Goal: Obtain resource: Download file/media

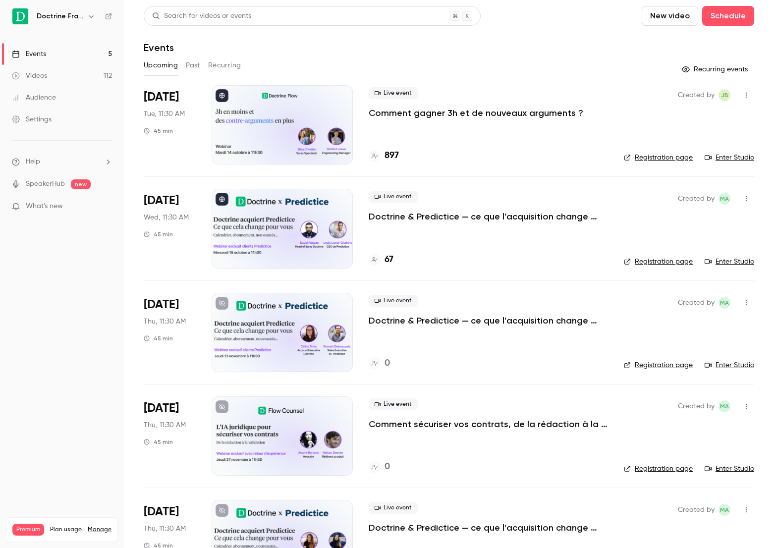
click at [441, 114] on p "Comment gagner 3h et de nouveaux arguments ?" at bounding box center [476, 113] width 215 height 12
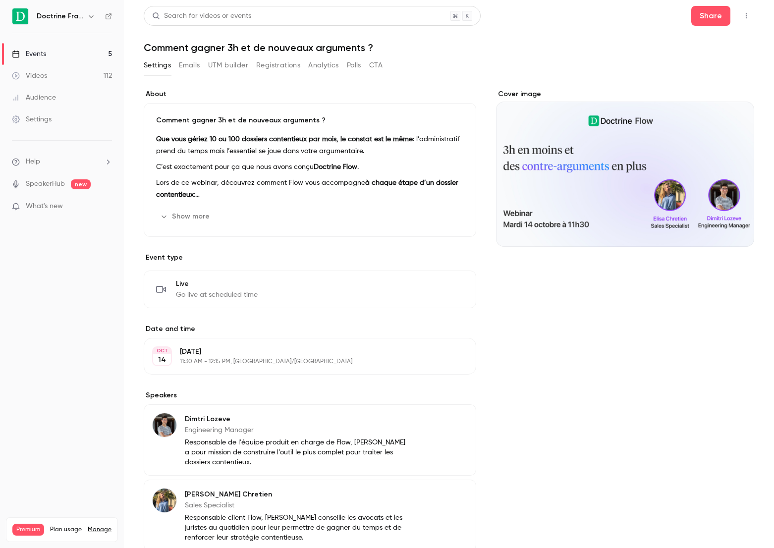
click at [302, 54] on div "Search for videos or events Share Comment gagner 3h et de nouveaux arguments ? …" at bounding box center [449, 329] width 611 height 646
click at [291, 62] on button "Registrations" at bounding box center [278, 66] width 44 height 16
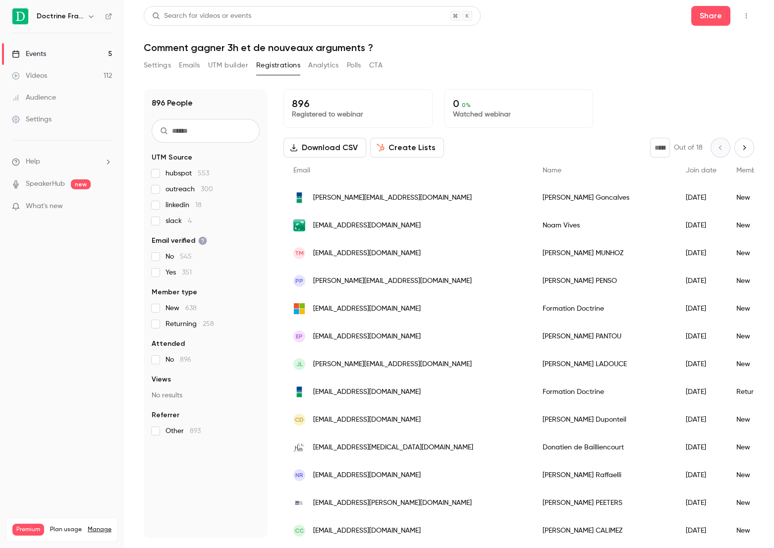
click at [74, 55] on link "Events 5" at bounding box center [62, 54] width 124 height 22
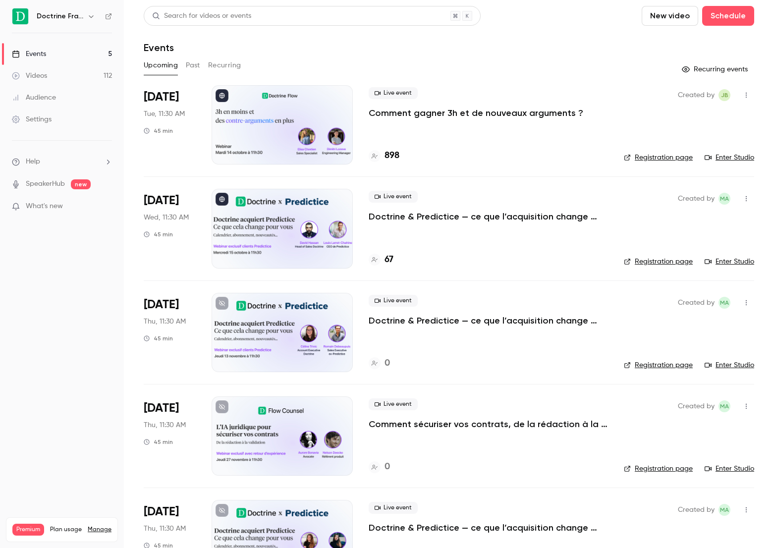
click at [528, 114] on p "Comment gagner 3h et de nouveaux arguments ?" at bounding box center [476, 113] width 215 height 12
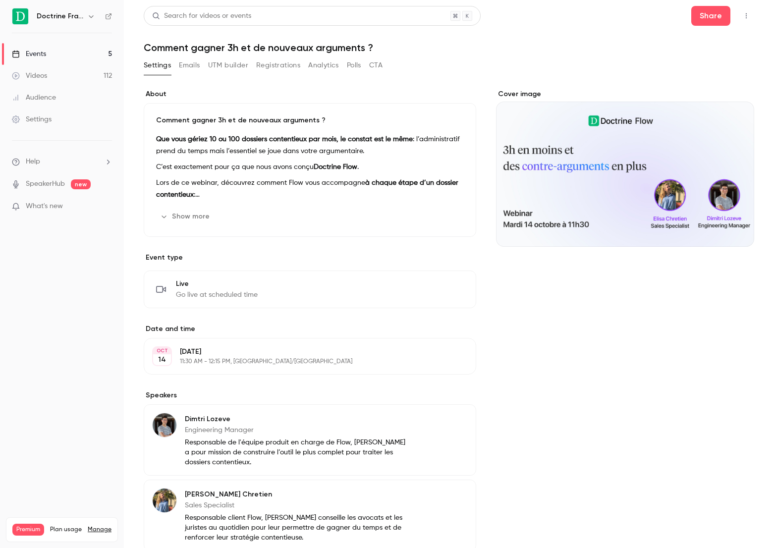
click at [286, 63] on button "Registrations" at bounding box center [278, 66] width 44 height 16
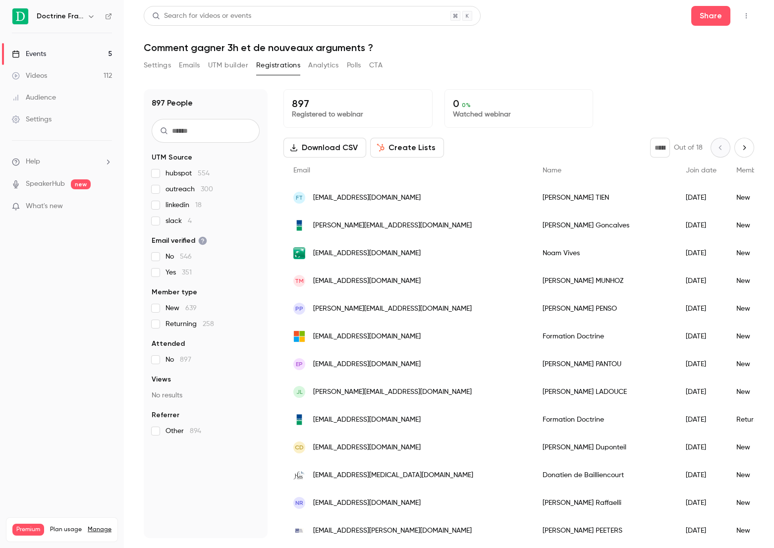
click at [218, 127] on input "text" at bounding box center [206, 131] width 108 height 24
type input "*********"
click at [76, 54] on link "Events 5" at bounding box center [62, 54] width 124 height 22
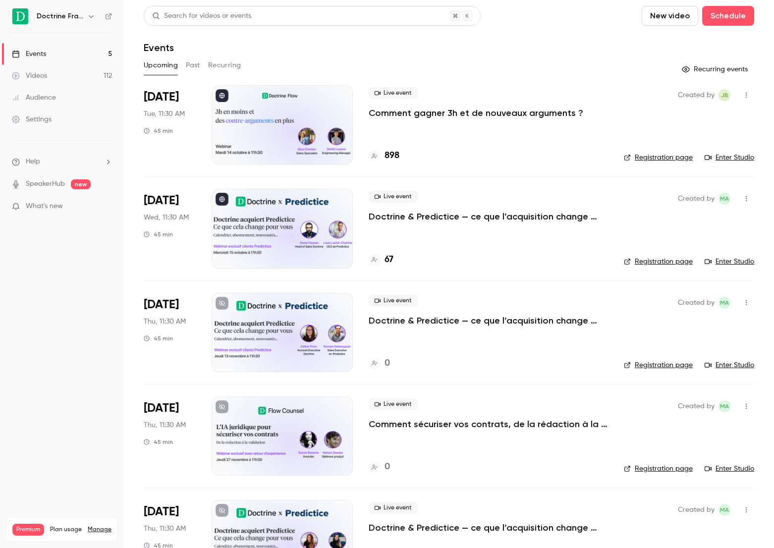
click at [427, 112] on p "Comment gagner 3h et de nouveaux arguments ?" at bounding box center [476, 113] width 215 height 12
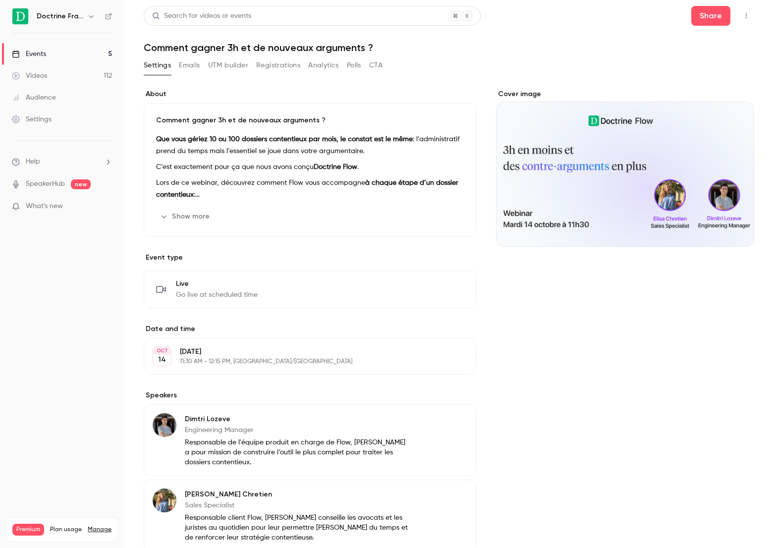
click at [278, 61] on button "Registrations" at bounding box center [278, 66] width 44 height 16
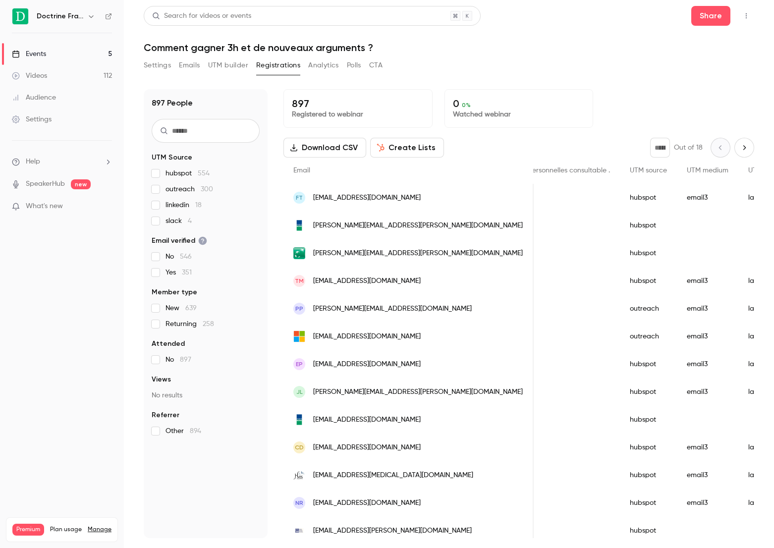
click at [41, 51] on div "Events" at bounding box center [29, 54] width 34 height 10
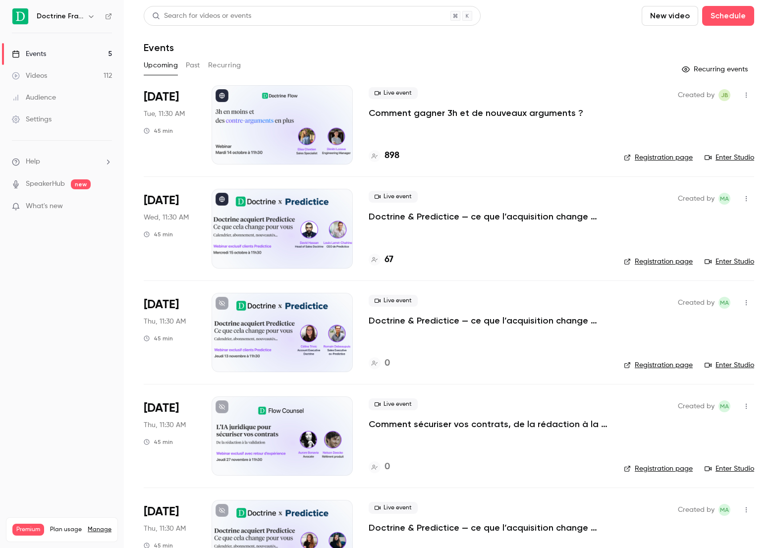
click at [479, 114] on p "Comment gagner 3h et de nouveaux arguments ?" at bounding box center [476, 113] width 215 height 12
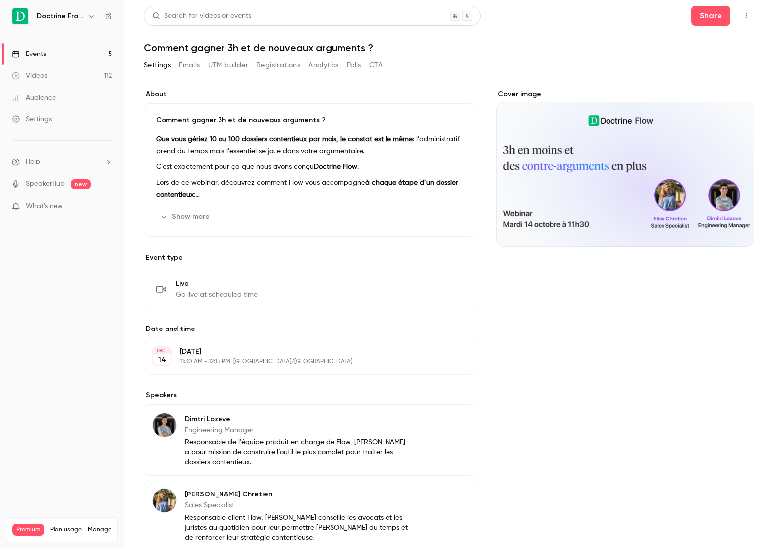
click at [265, 63] on button "Registrations" at bounding box center [278, 66] width 44 height 16
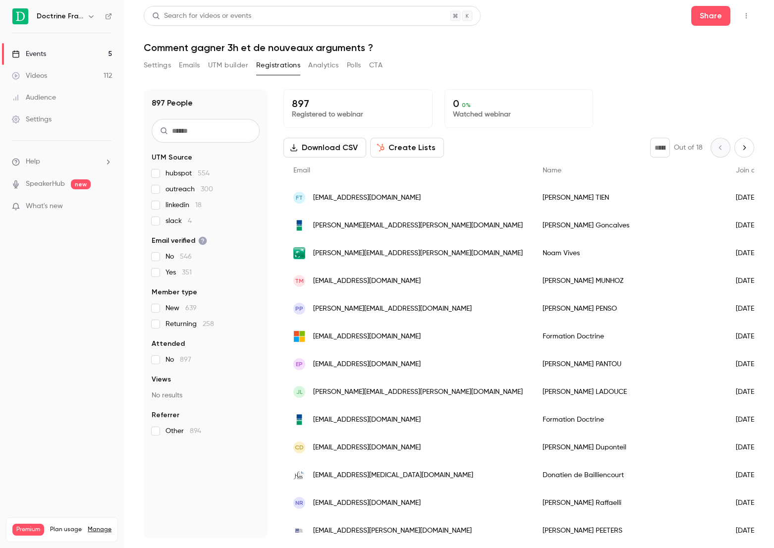
click at [319, 149] on button "Download CSV" at bounding box center [325, 148] width 83 height 20
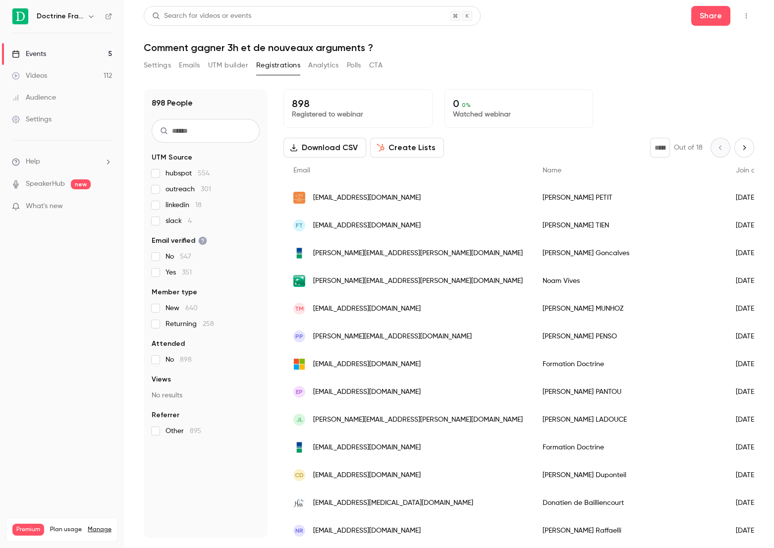
click at [76, 54] on link "Events 5" at bounding box center [62, 54] width 124 height 22
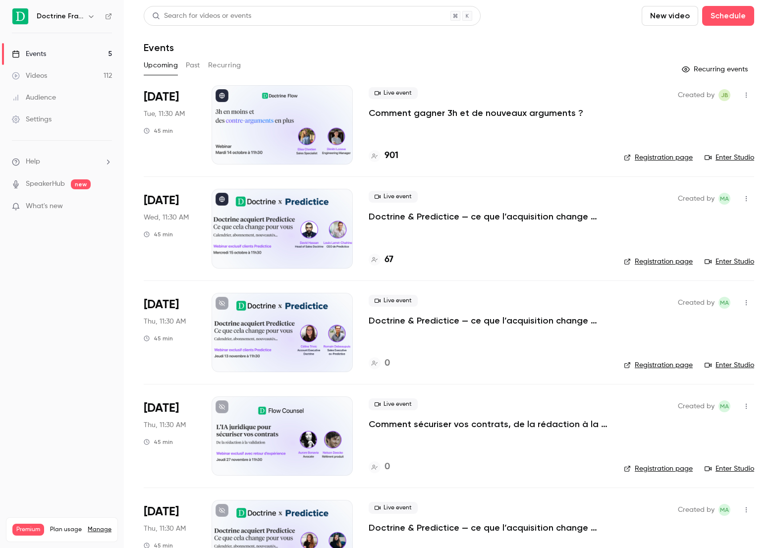
click at [420, 114] on p "Comment gagner 3h et de nouveaux arguments ?" at bounding box center [476, 113] width 215 height 12
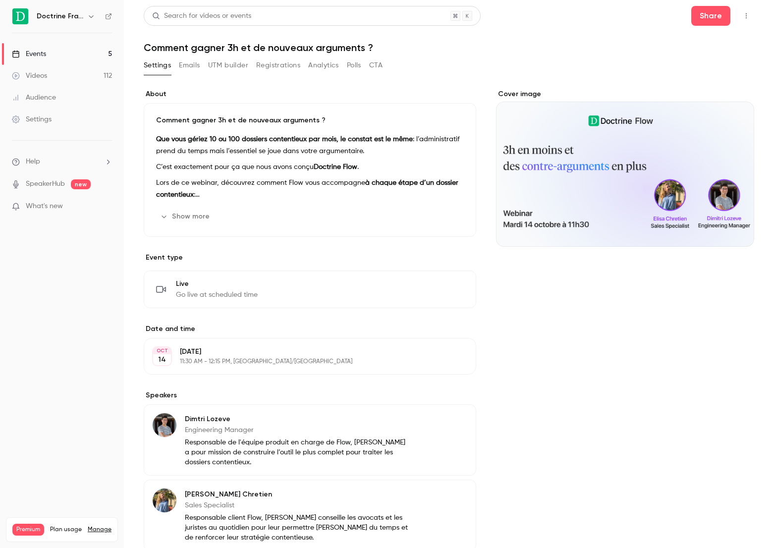
click at [258, 67] on button "Registrations" at bounding box center [278, 66] width 44 height 16
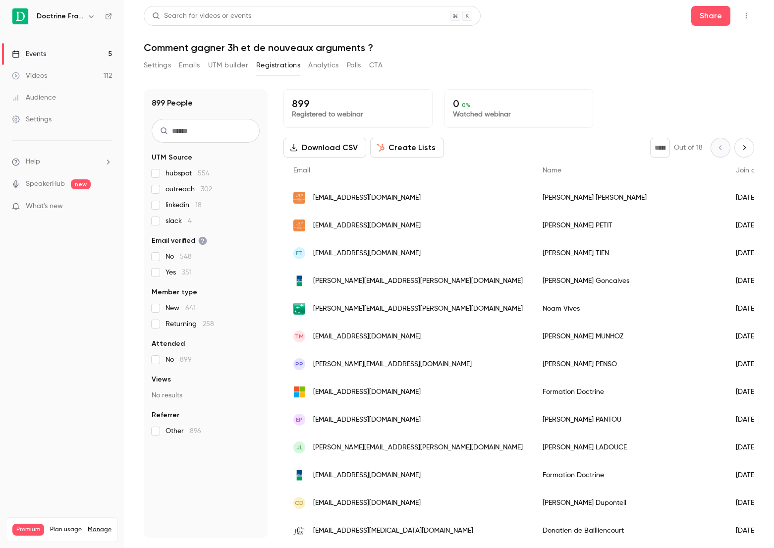
click at [322, 146] on button "Download CSV" at bounding box center [325, 148] width 83 height 20
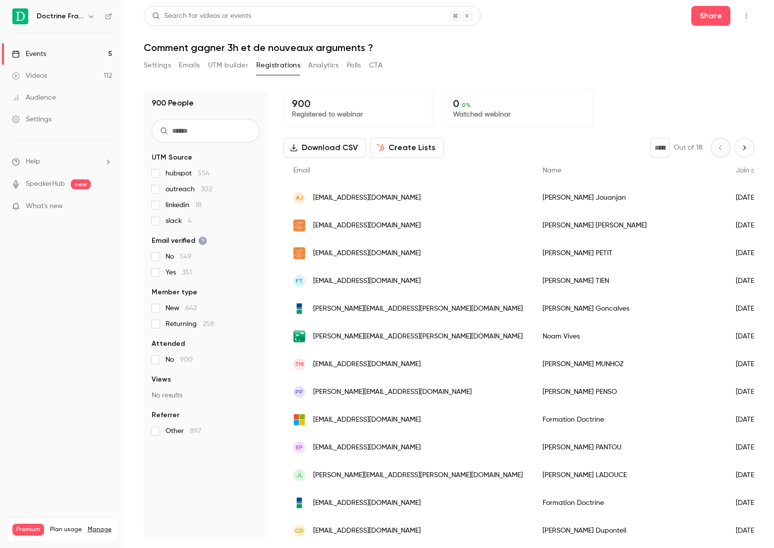
click at [79, 50] on link "Events 5" at bounding box center [62, 54] width 124 height 22
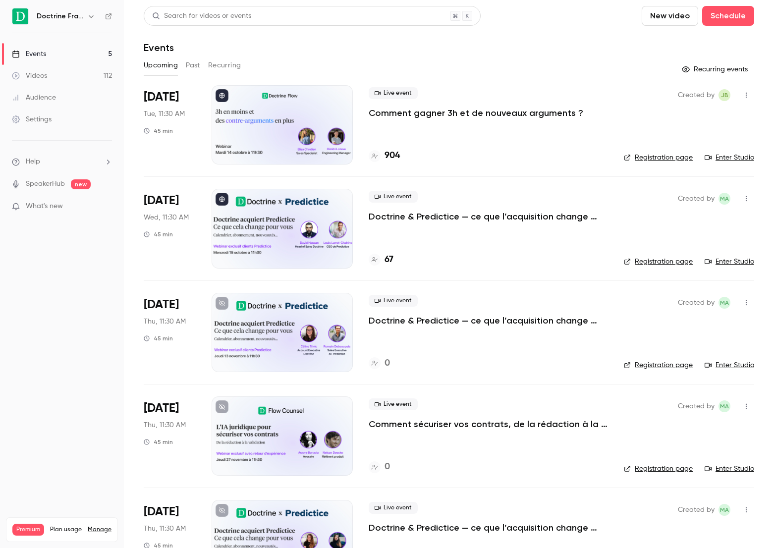
click at [72, 316] on nav "Doctrine France Events 5 Videos 112 Audience Settings Help SpeakerHub new What'…" at bounding box center [62, 274] width 124 height 548
click at [418, 116] on p "Comment gagner 3h et de nouveaux arguments ?" at bounding box center [476, 113] width 215 height 12
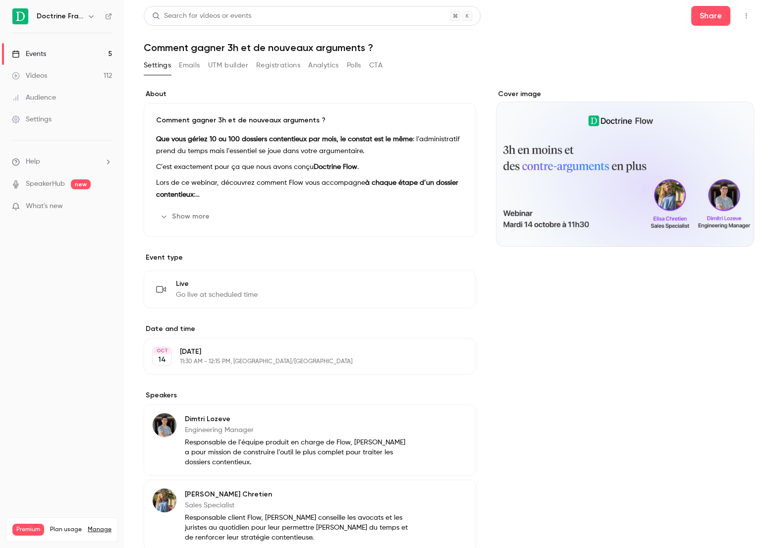
click at [185, 67] on button "Emails" at bounding box center [189, 66] width 21 height 16
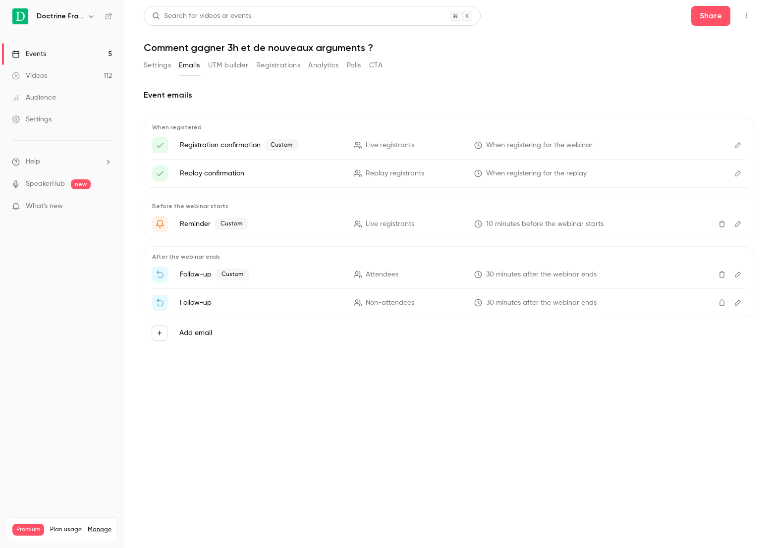
click at [267, 67] on button "Registrations" at bounding box center [278, 66] width 44 height 16
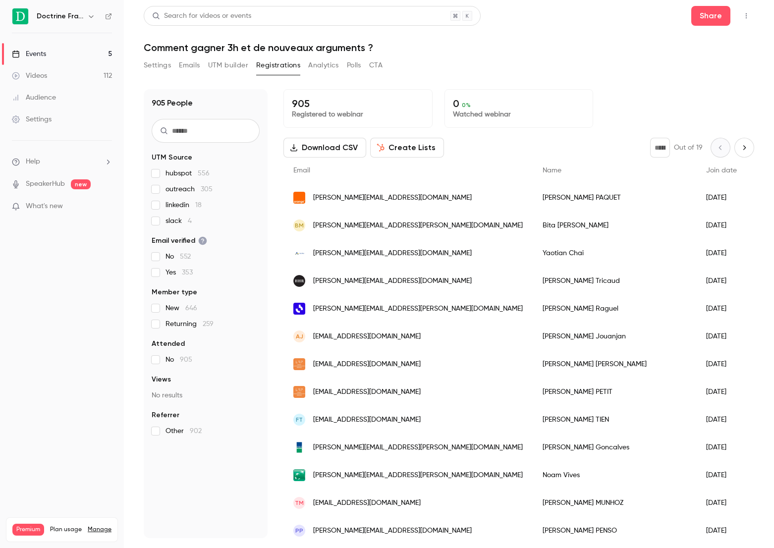
click at [79, 47] on link "Events 5" at bounding box center [62, 54] width 124 height 22
